Goal: Transaction & Acquisition: Purchase product/service

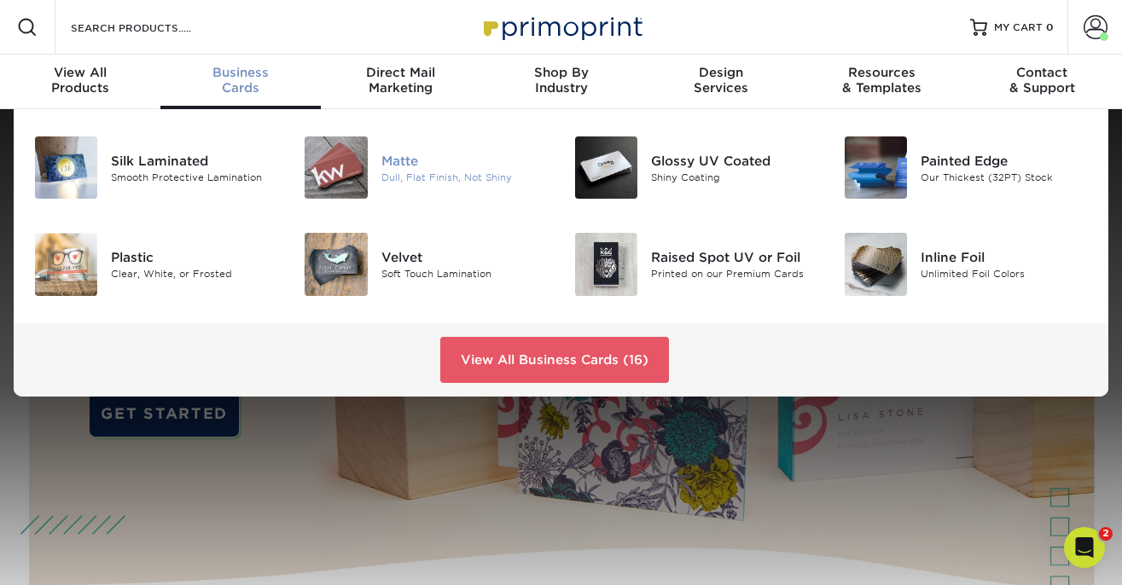
click at [369, 161] on div at bounding box center [336, 167] width 90 height 62
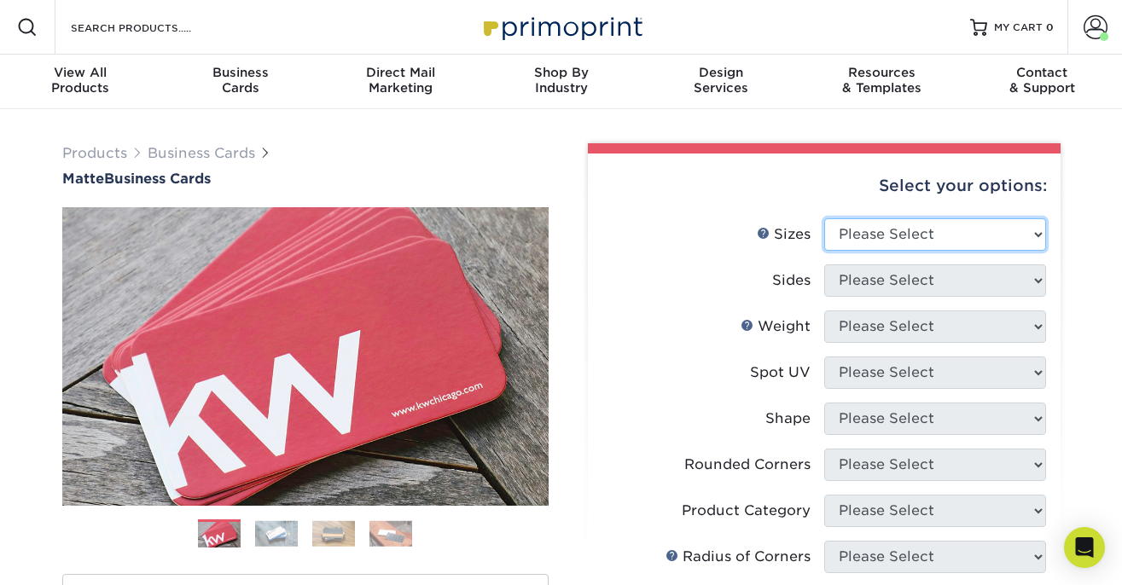
click at [895, 236] on select "Please Select 1.5" x 3.5" - Mini 1.75" x 3.5" - Mini 2" x 2" - Square 2" x 3" -…" at bounding box center [935, 234] width 222 height 32
select select "2.00x3.50"
click option "2" x 3.5" - Standard" at bounding box center [0, 0] width 0 height 0
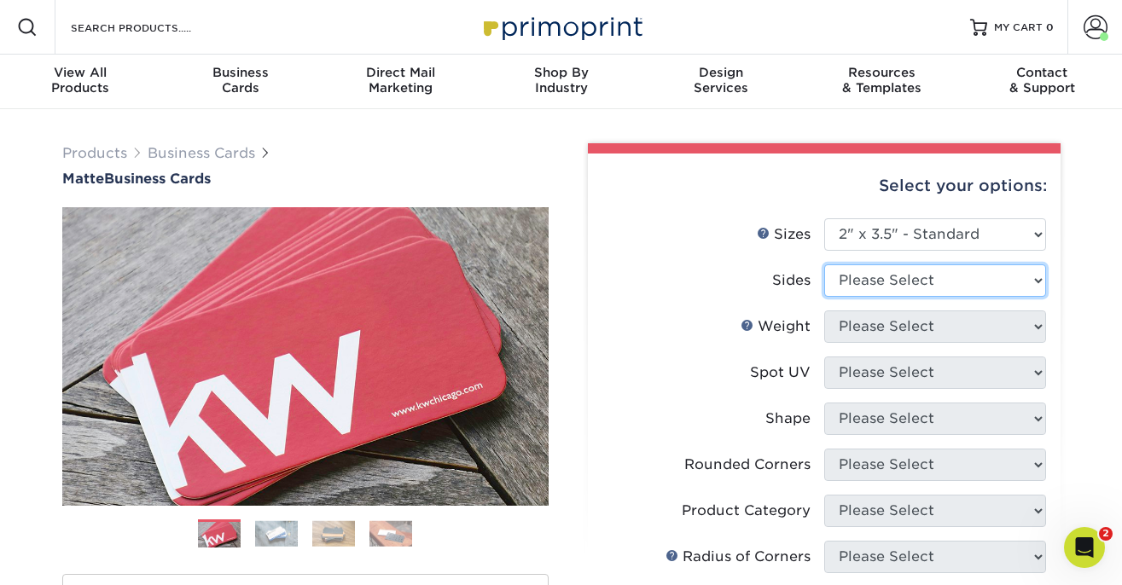
click at [866, 286] on select "Please Select Print Both Sides Print Front Only" at bounding box center [935, 280] width 222 height 32
select select "13abbda7-1d64-4f25-8bb2-c179b224825d"
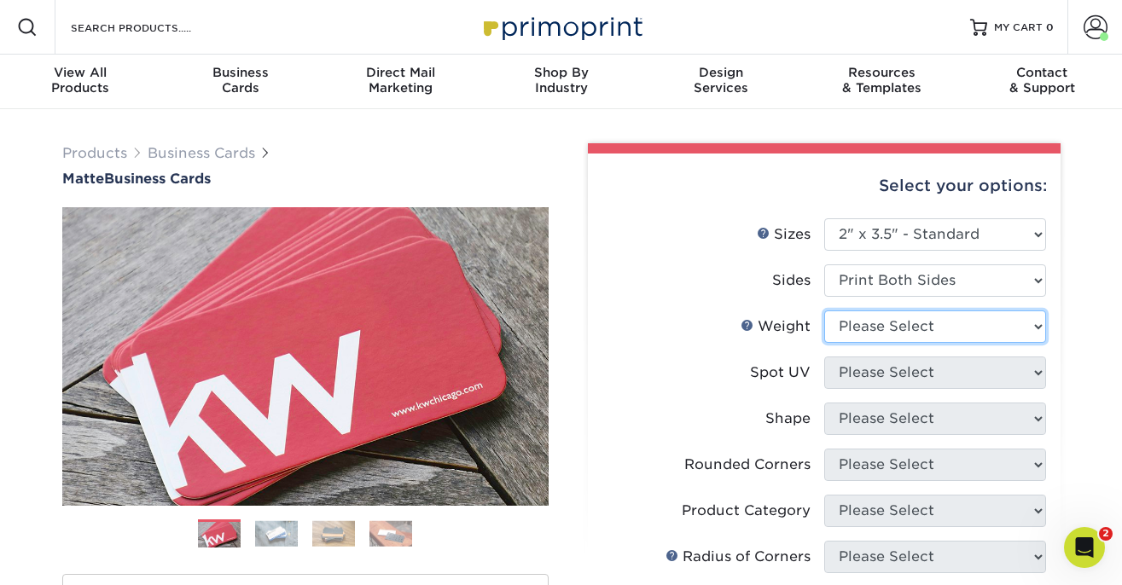
select select "16PT"
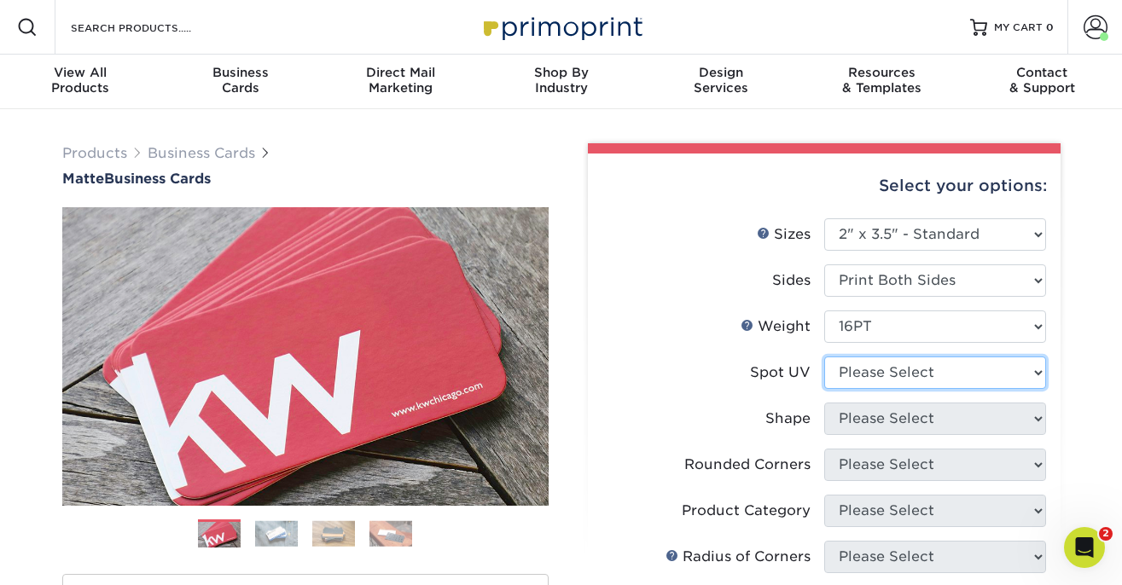
select select "3"
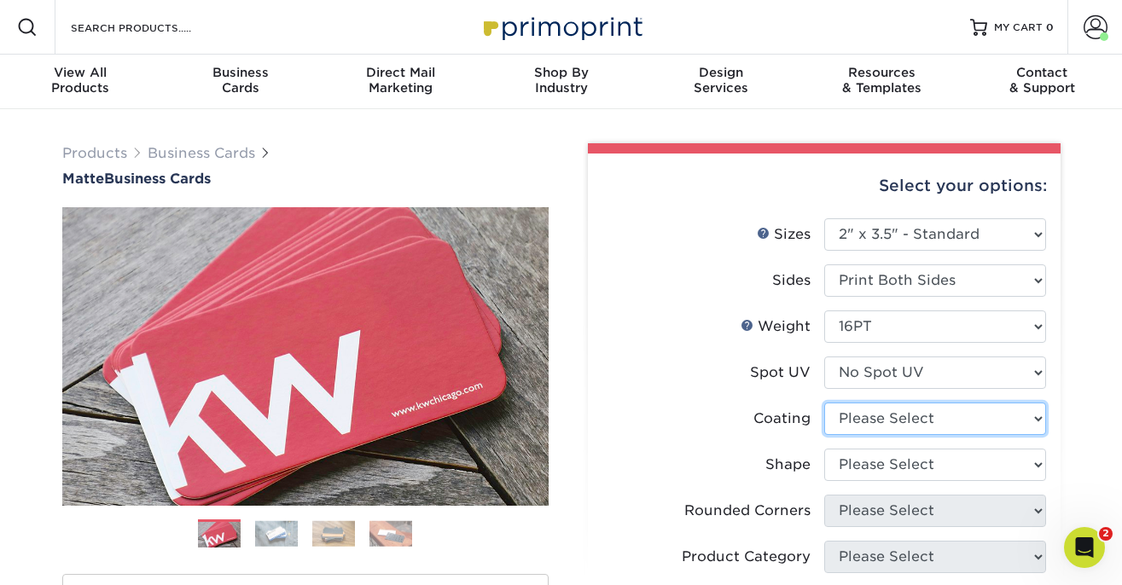
select select "121bb7b5-3b4d-429f-bd8d-bbf80e953313"
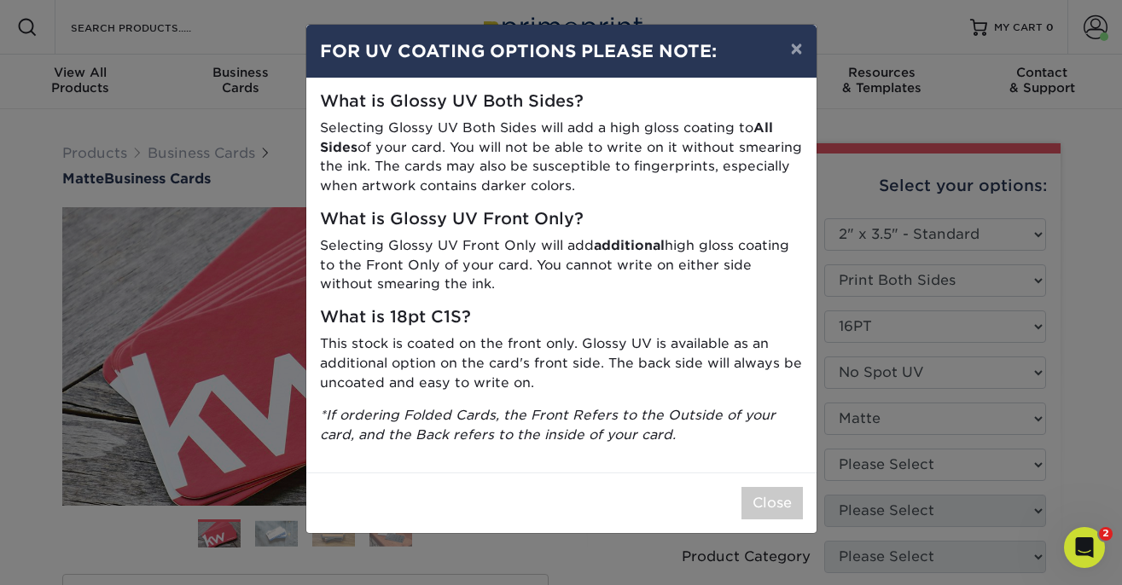
click at [835, 464] on div "× FOR UV COATING OPTIONS PLEASE NOTE: What is Glossy UV Both Sides? Selecting G…" at bounding box center [561, 292] width 1122 height 585
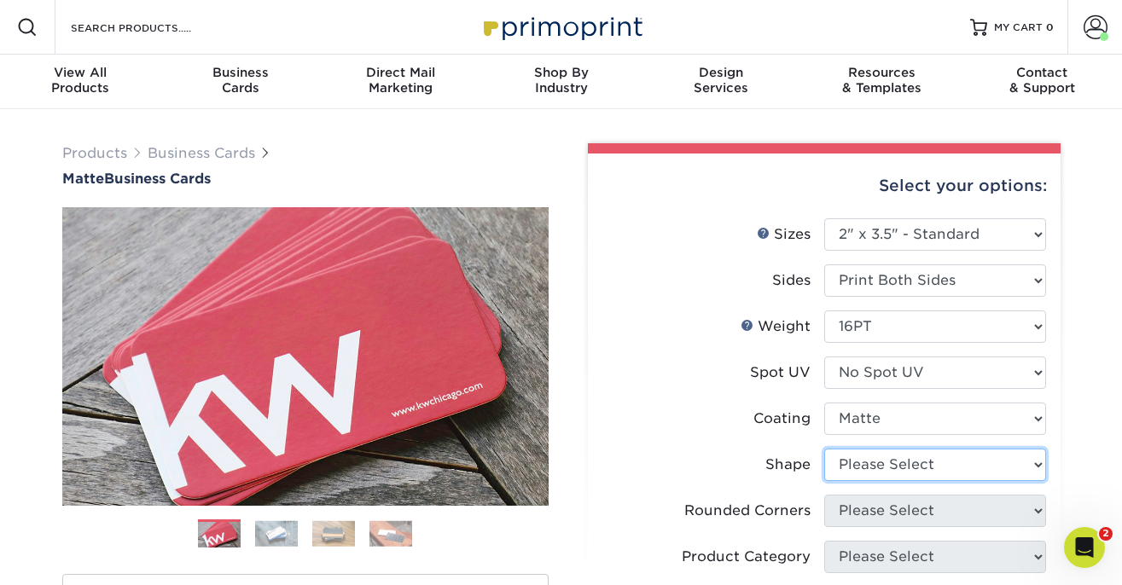
select select "standard"
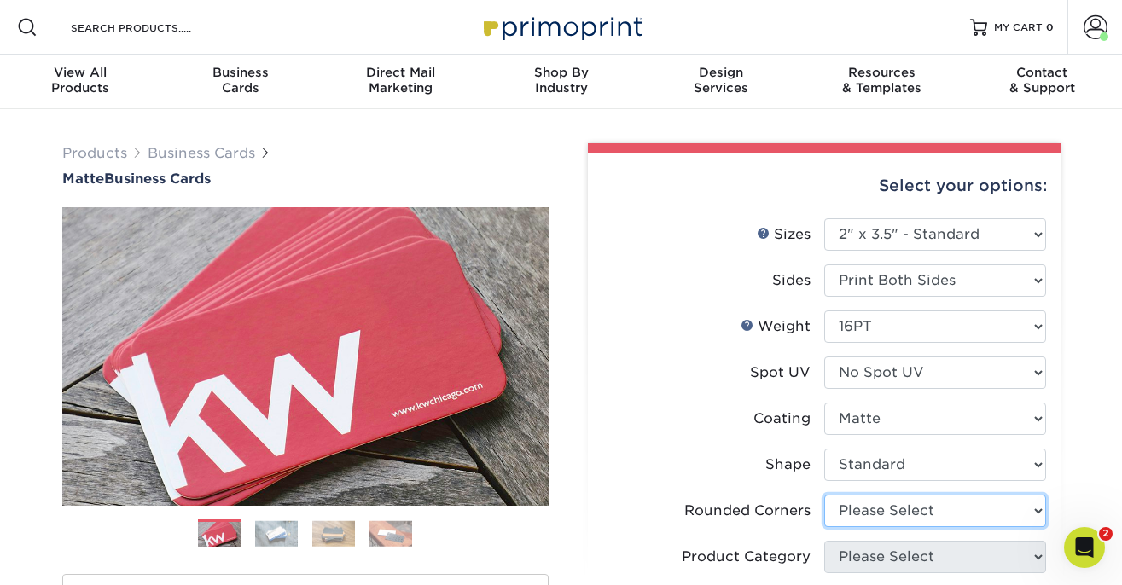
select select "0"
click option "No" at bounding box center [0, 0] width 0 height 0
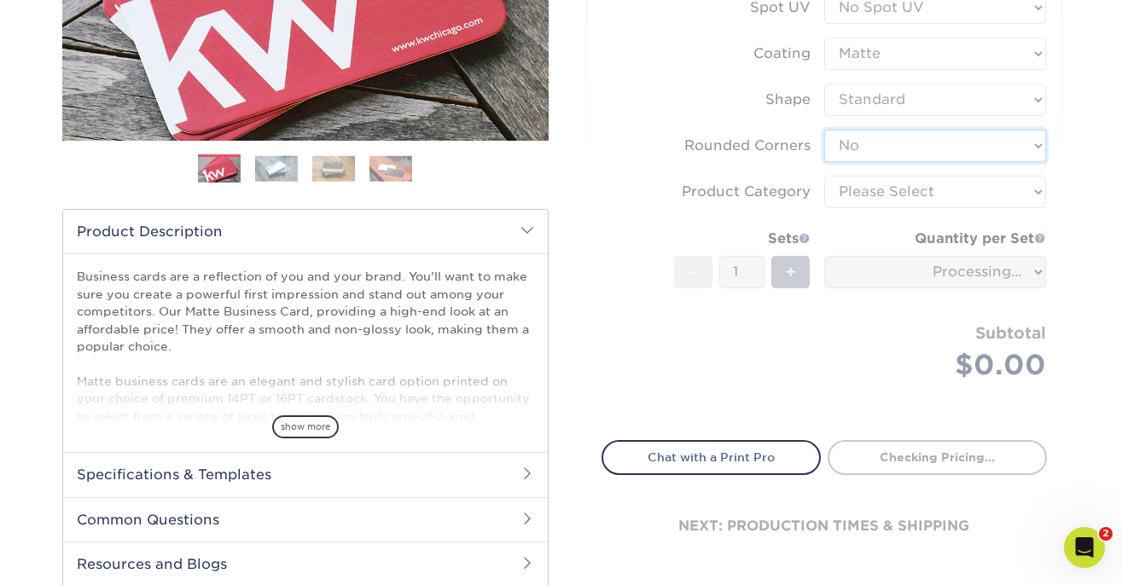
scroll to position [369, 0]
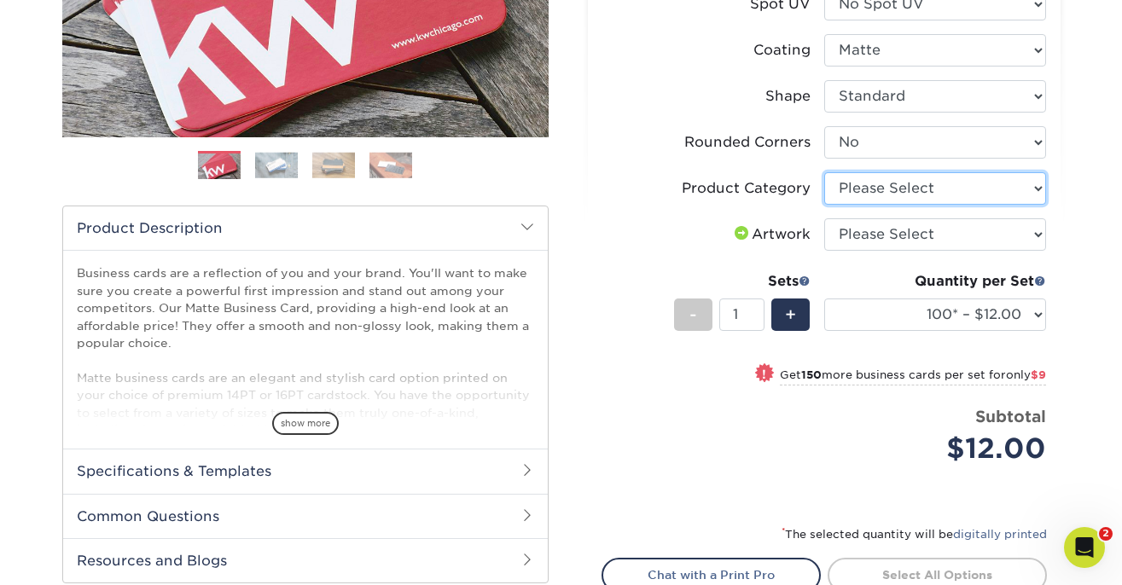
select select "3b5148f1-0588-4f88-a218-97bcfdce65c1"
click option "Business Cards" at bounding box center [0, 0] width 0 height 0
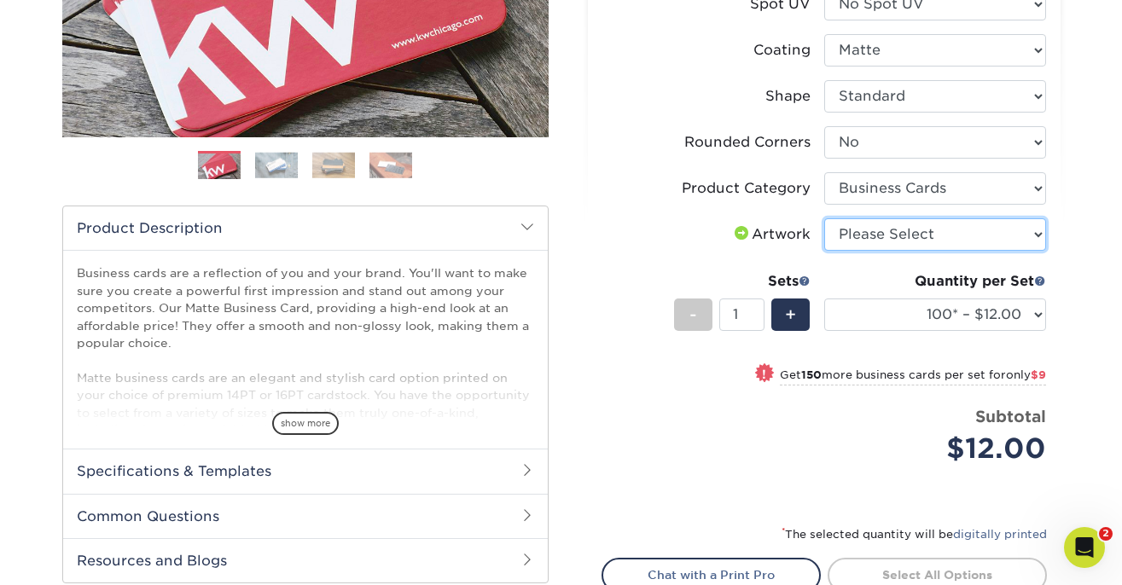
select select "upload"
click option "I will upload files" at bounding box center [0, 0] width 0 height 0
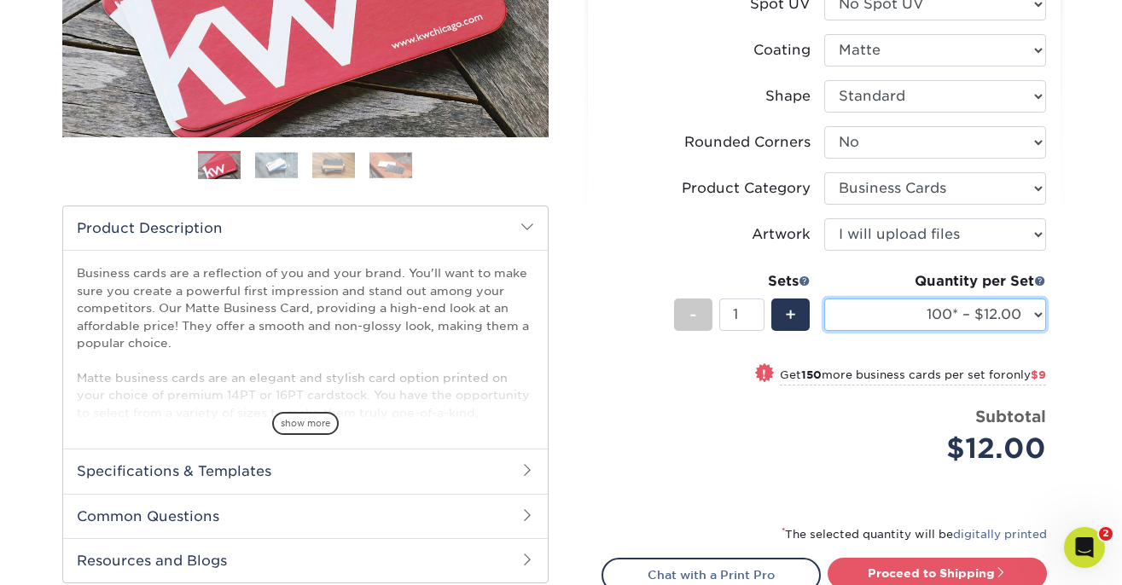
click at [824, 299] on select "100* – $12.00 250* – $21.00 500 – $42.00 1000 – $53.00 2500 – $95.00 5000 – $18…" at bounding box center [935, 315] width 222 height 32
select select "500 – $42.00"
click option "500 – $42.00" at bounding box center [0, 0] width 0 height 0
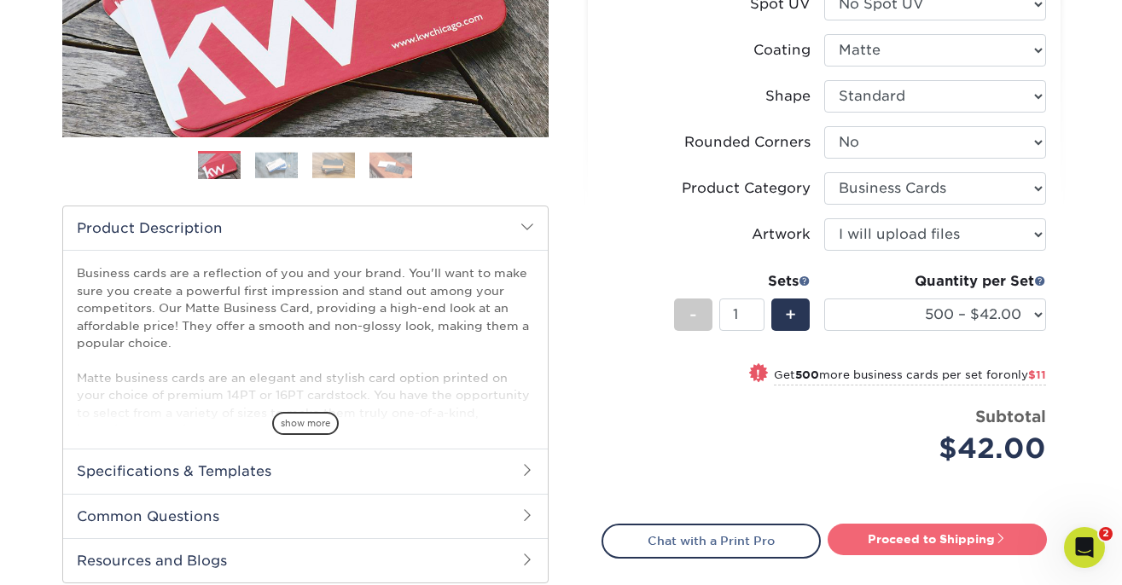
click at [885, 542] on link "Proceed to Shipping" at bounding box center [936, 539] width 219 height 31
type input "Set 1"
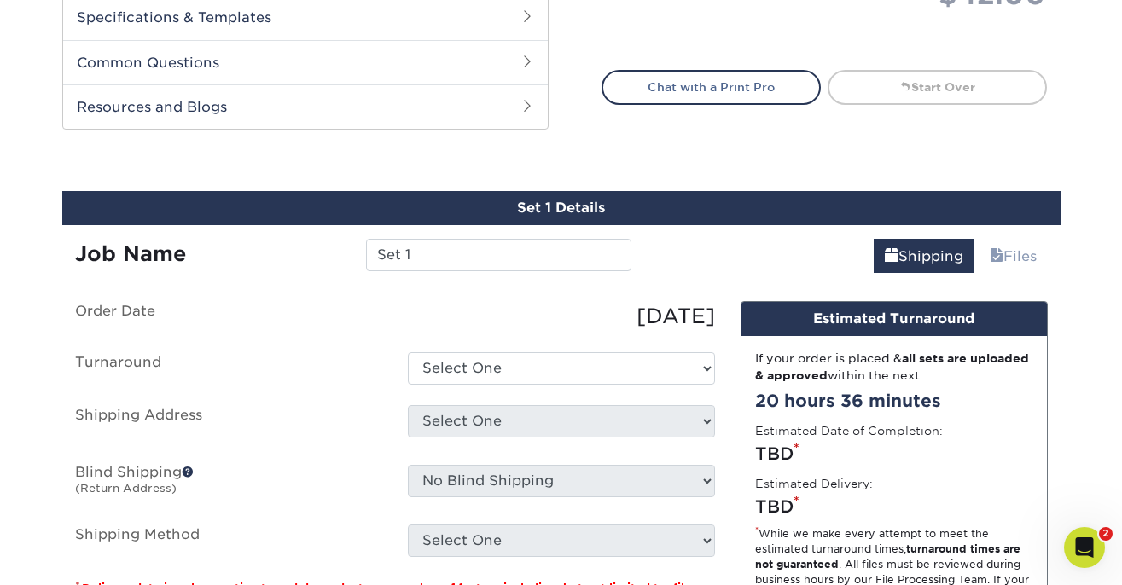
scroll to position [938, 0]
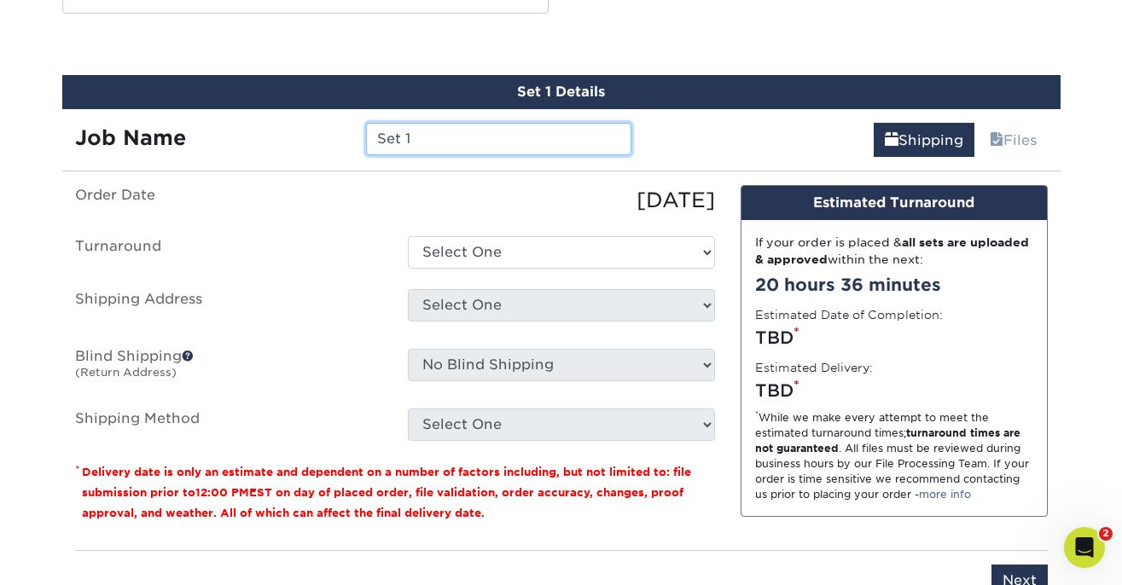
click at [583, 142] on input "Set 1" at bounding box center [498, 139] width 265 height 32
type input "BOCA 3rd party bounce back"
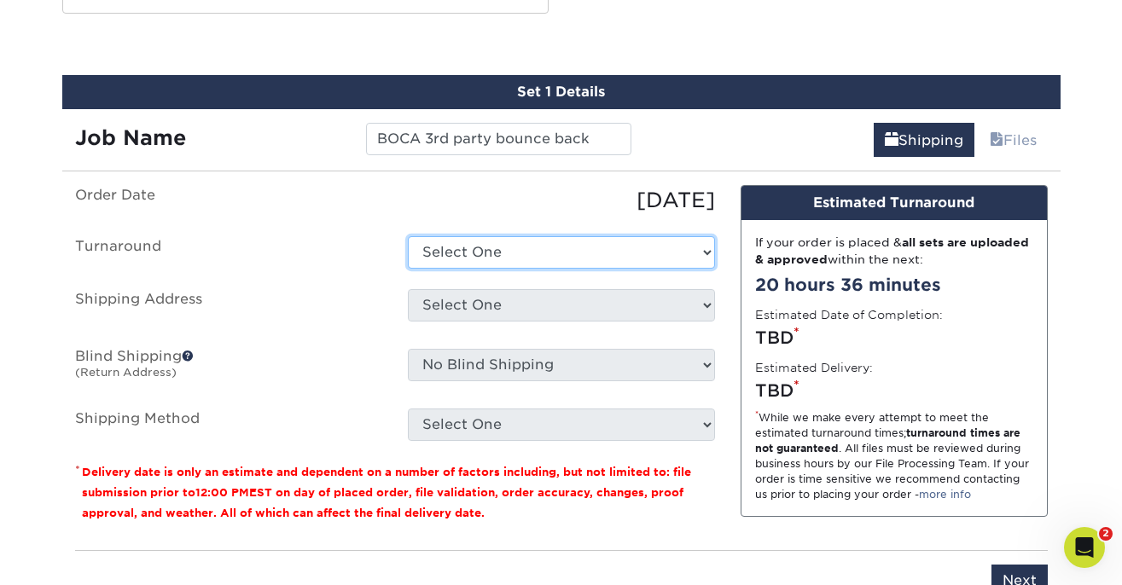
select select "b78ebb40-f3d8-446a-8df3-6de10c612245"
click option "2-4 Business Days" at bounding box center [0, 0] width 0 height 0
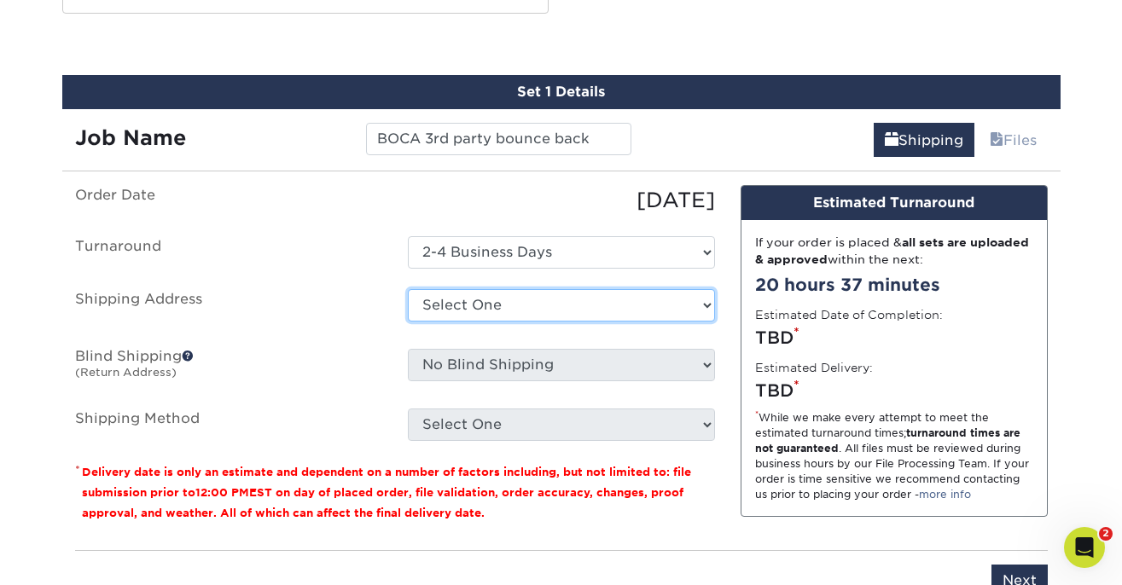
select select "41359"
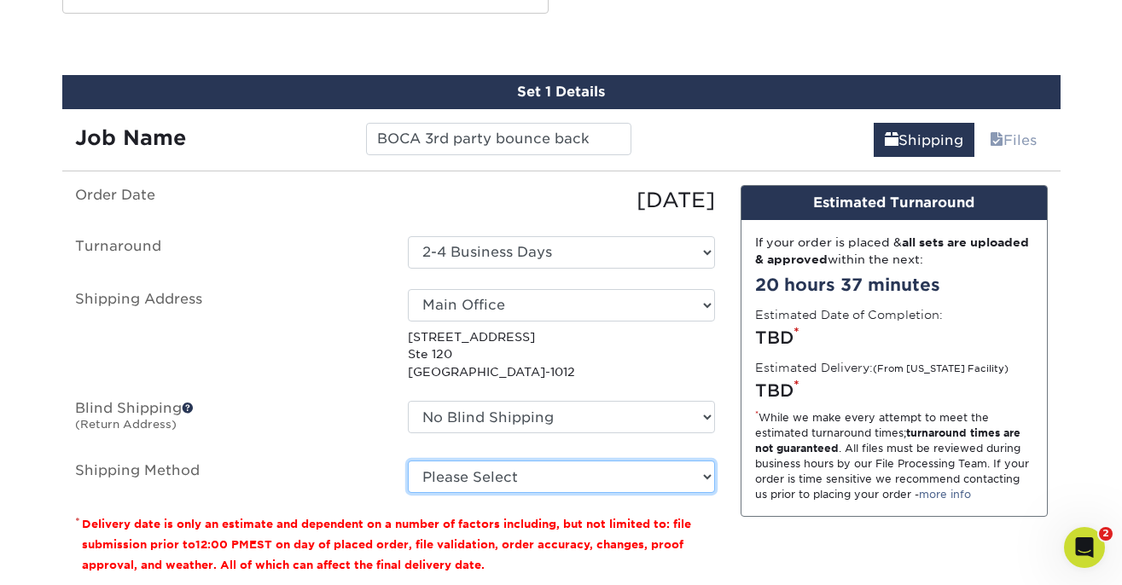
click at [694, 474] on select "Please Select Ground Shipping (+$8.96) 3 Day Shipping Service (+$15.34) 2 Day A…" at bounding box center [561, 477] width 307 height 32
select select "03"
click option "Ground Shipping (+$8.96)" at bounding box center [0, 0] width 0 height 0
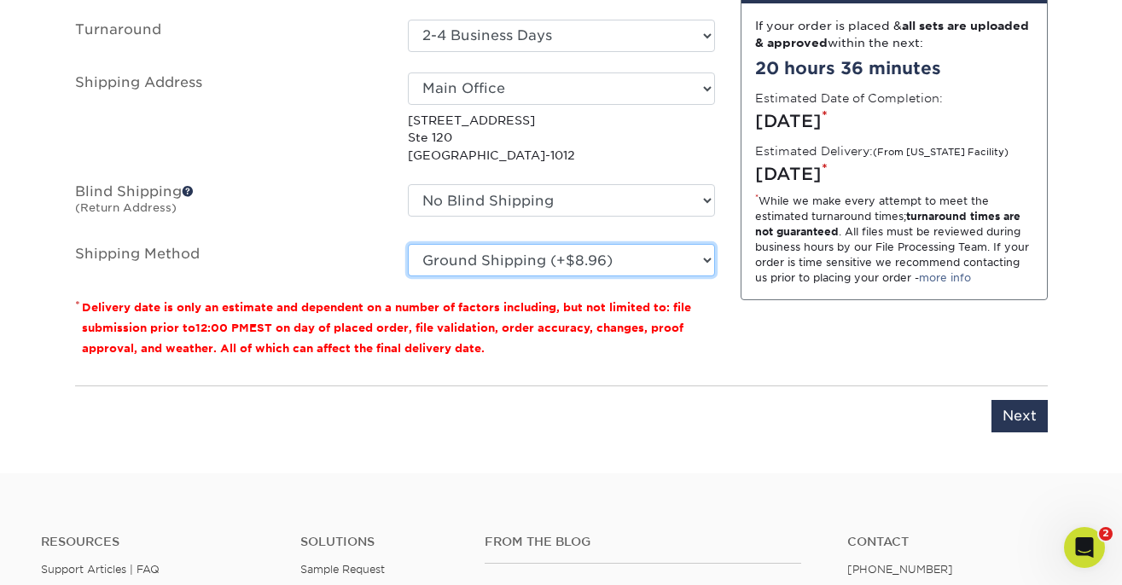
scroll to position [1173, 0]
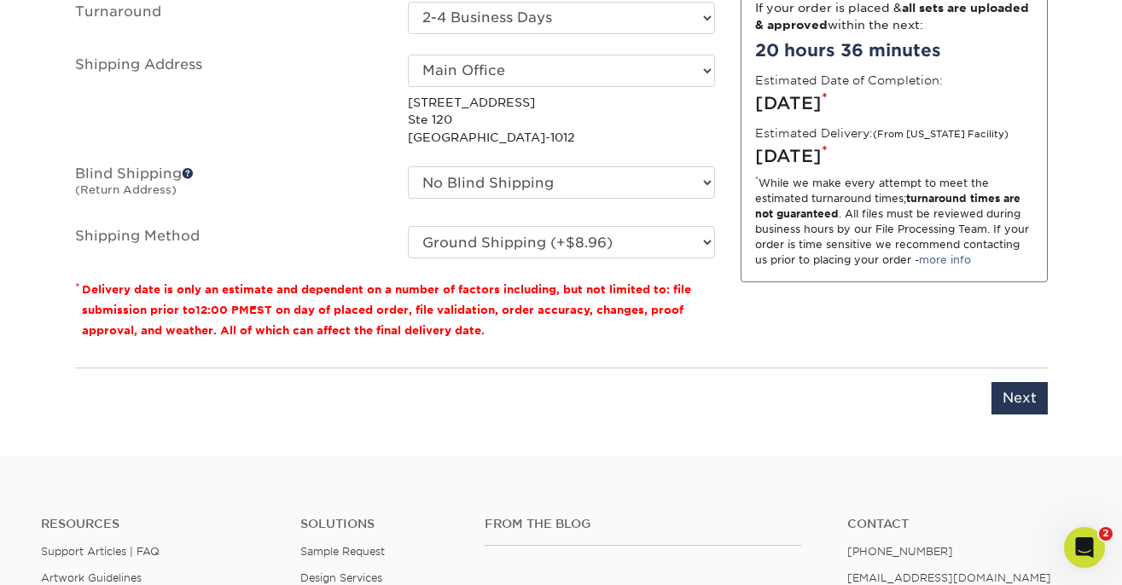
click at [1028, 417] on div "You've choosen mailing services! If you have a csv address list please upload i…" at bounding box center [561, 193] width 972 height 485
click at [1026, 393] on input "Next" at bounding box center [1019, 398] width 56 height 32
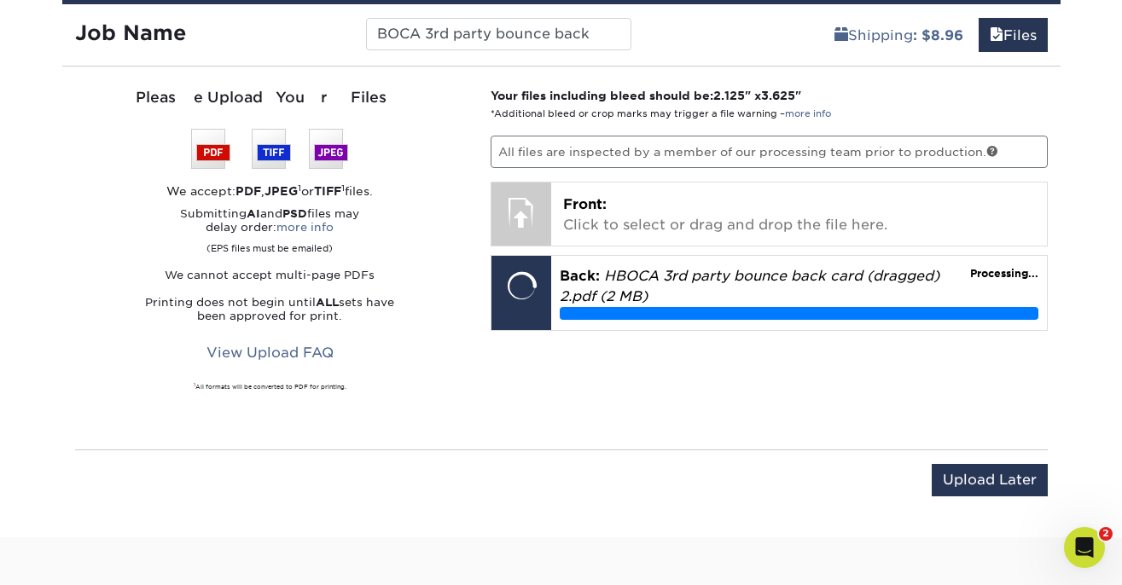
scroll to position [1060, 0]
